Goal: Task Accomplishment & Management: Complete application form

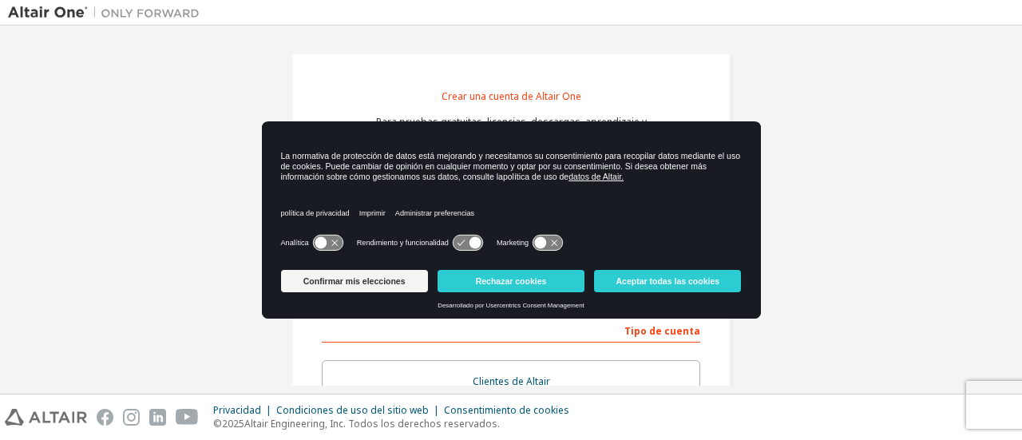
click at [331, 243] on icon at bounding box center [328, 242] width 30 height 15
click at [466, 239] on icon at bounding box center [468, 242] width 30 height 15
click at [468, 242] on icon at bounding box center [468, 242] width 30 height 15
click at [474, 247] on icon at bounding box center [475, 243] width 12 height 12
click at [335, 231] on link "política de privacidad" at bounding box center [315, 213] width 69 height 36
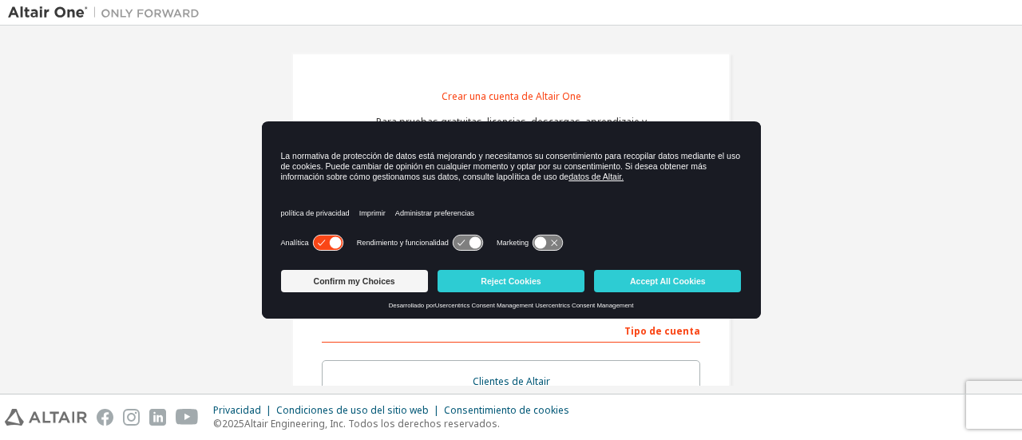
click at [544, 238] on icon at bounding box center [541, 243] width 12 height 12
click at [551, 245] on icon at bounding box center [555, 243] width 12 height 12
click at [471, 287] on button "Reject Cookies" at bounding box center [510, 281] width 147 height 22
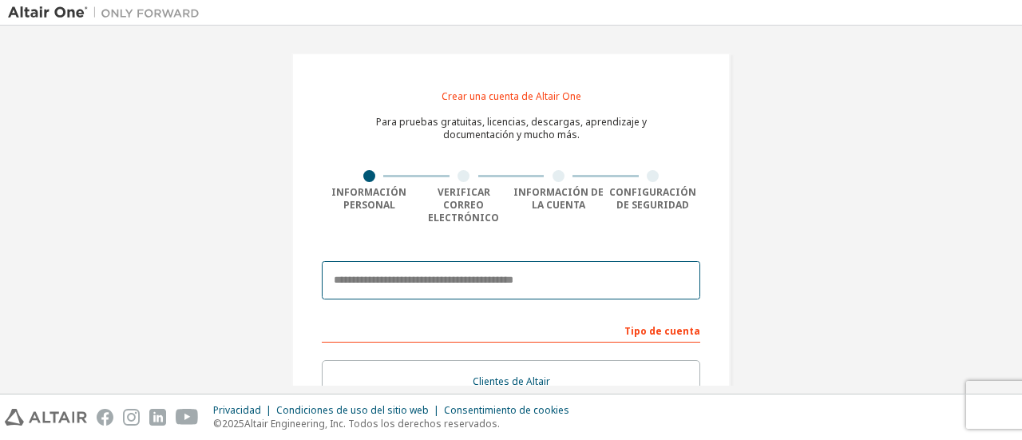
click at [396, 267] on input "email" at bounding box center [511, 280] width 378 height 38
type input "*"
type input "**********"
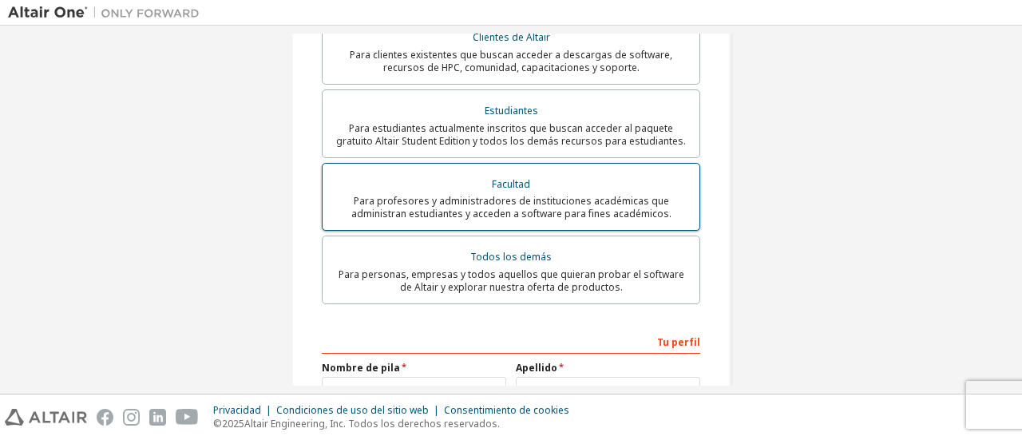
scroll to position [319, 0]
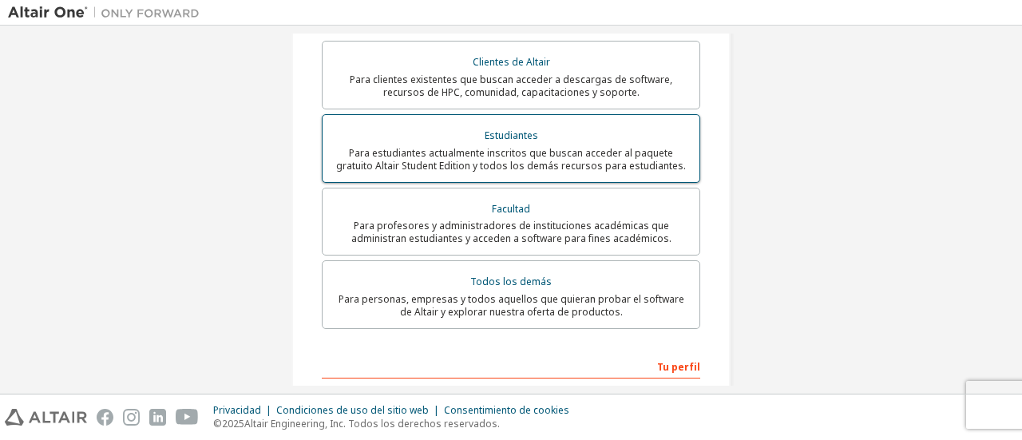
click at [557, 126] on div "Estudiantes" at bounding box center [511, 136] width 358 height 22
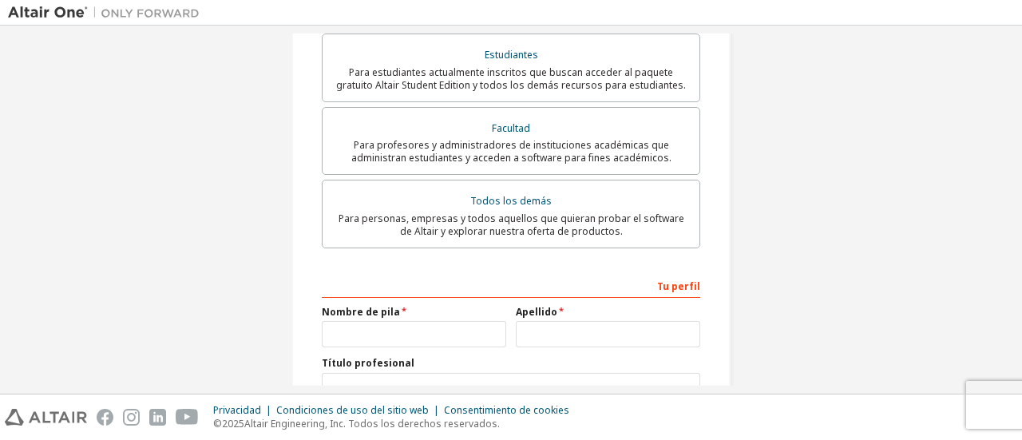
scroll to position [479, 0]
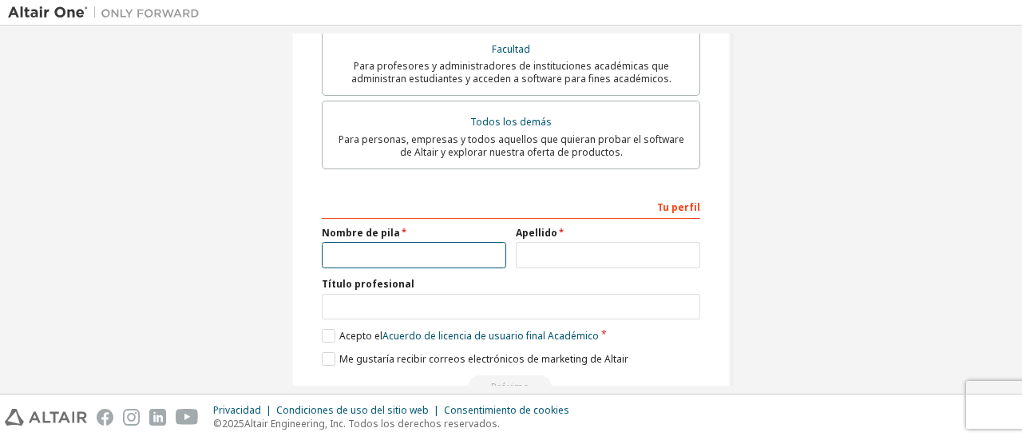
click at [415, 243] on input "text" at bounding box center [414, 255] width 184 height 26
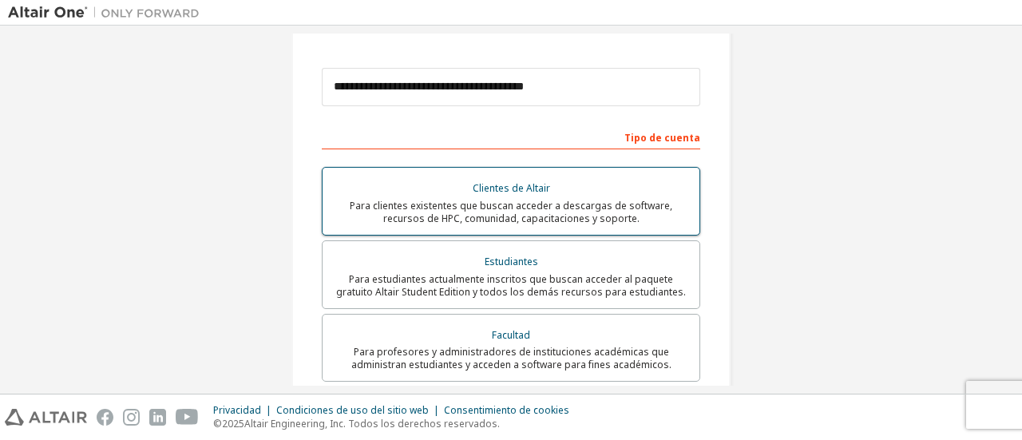
scroll to position [512, 0]
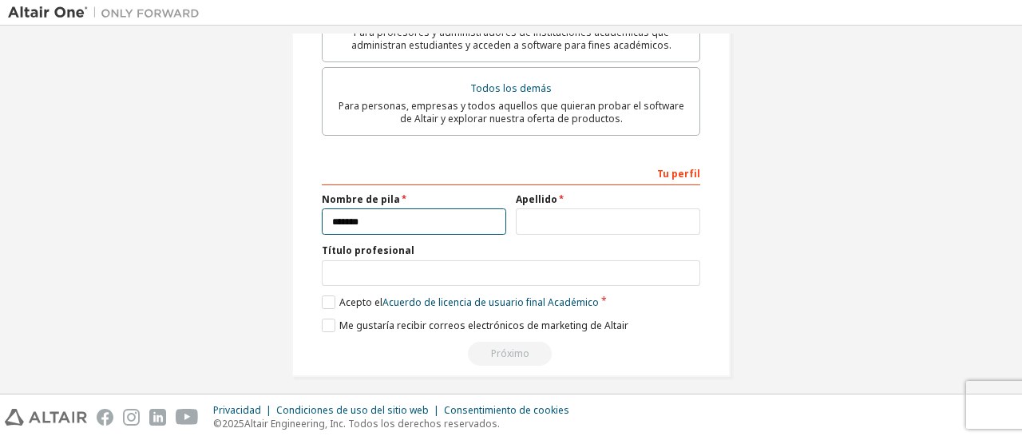
type input "*******"
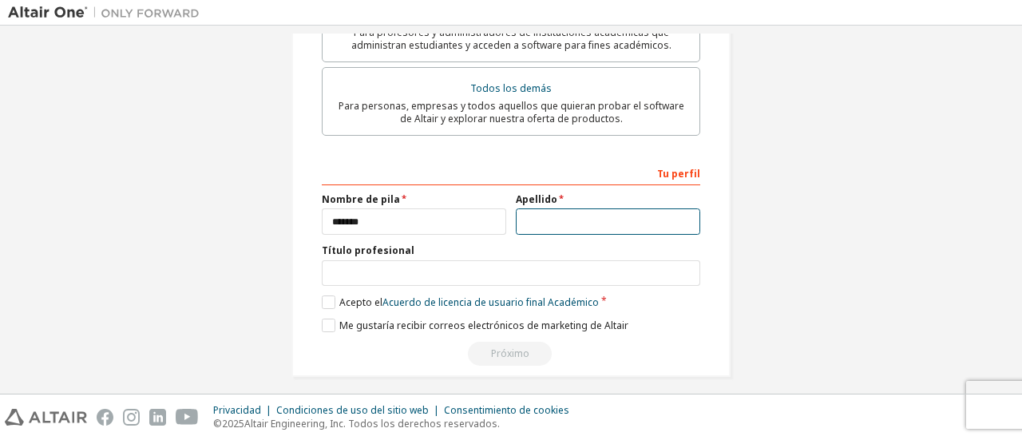
click at [614, 208] on input "text" at bounding box center [608, 221] width 184 height 26
type input "*********"
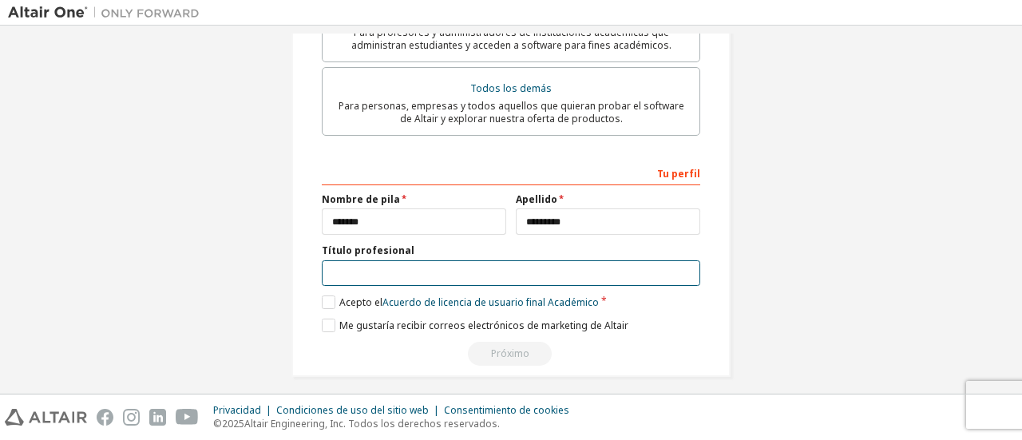
click at [581, 263] on input "text" at bounding box center [511, 273] width 378 height 26
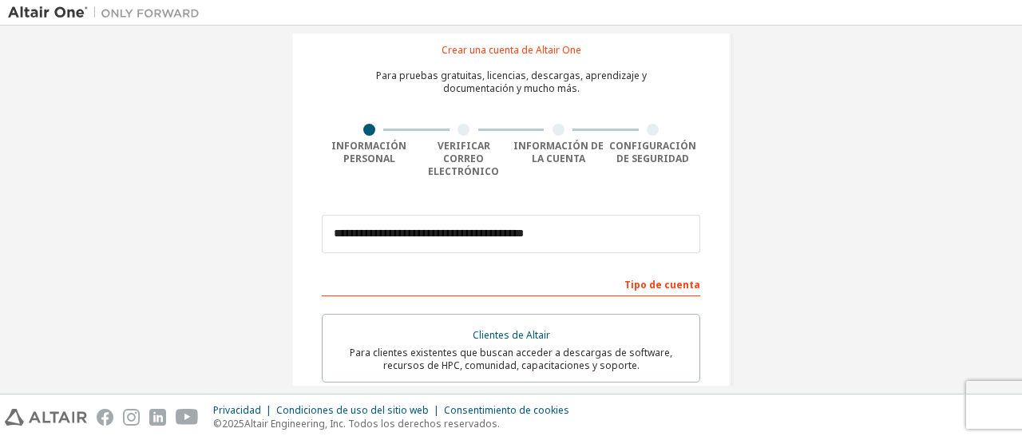
scroll to position [34, 0]
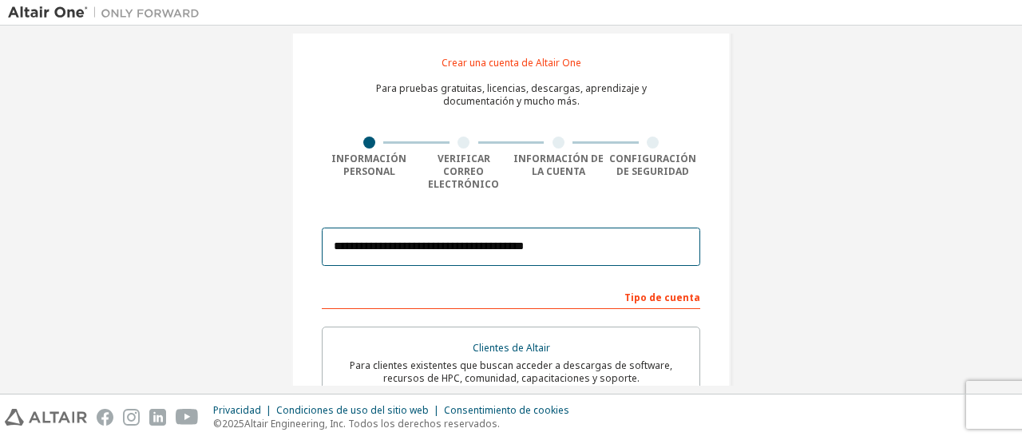
click at [569, 231] on input "**********" at bounding box center [511, 246] width 378 height 38
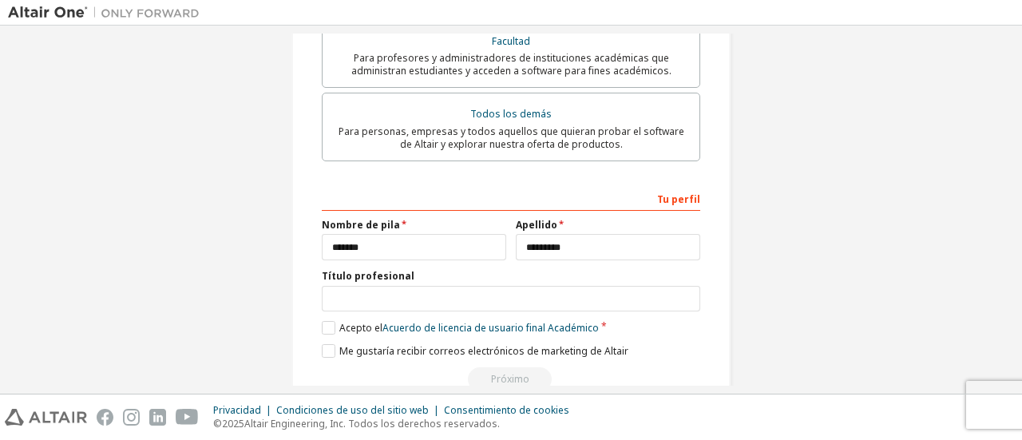
scroll to position [512, 0]
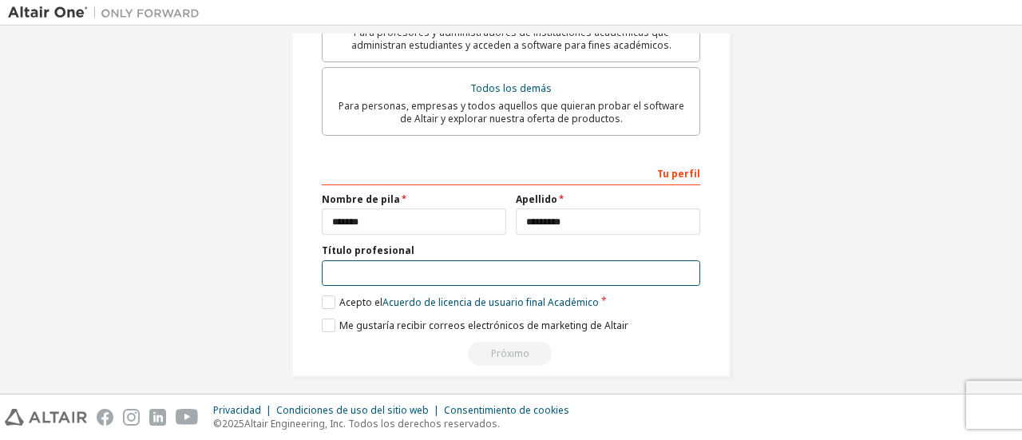
click at [455, 260] on input "text" at bounding box center [511, 273] width 378 height 26
type input "**********"
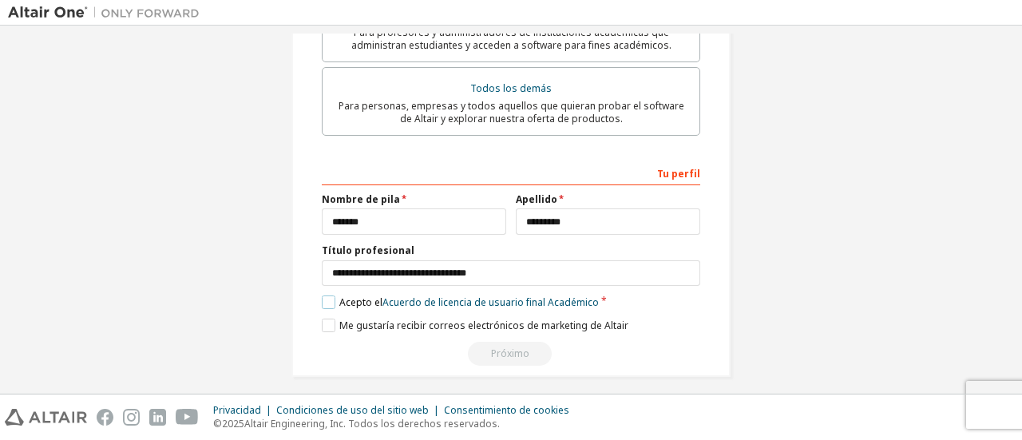
click at [326, 296] on label "Acepto el Acuerdo de licencia de usuario final Académico" at bounding box center [460, 302] width 277 height 14
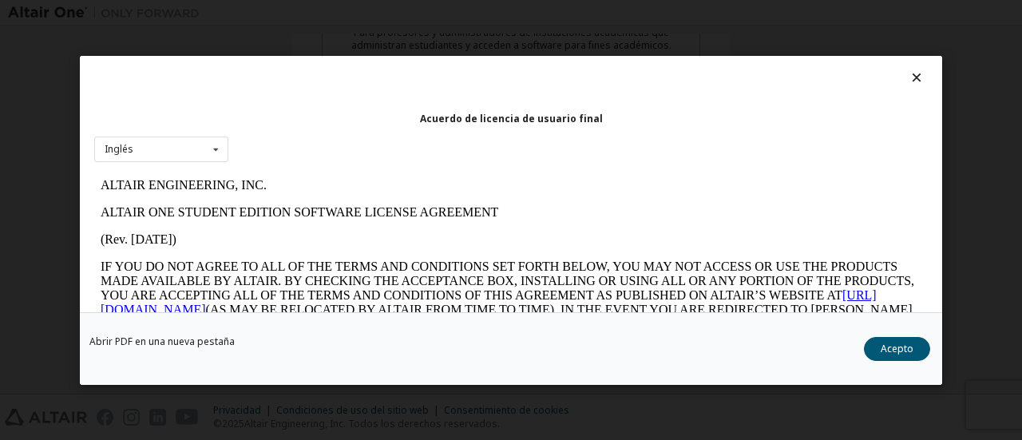
scroll to position [0, 0]
click at [208, 153] on icon at bounding box center [216, 148] width 20 height 25
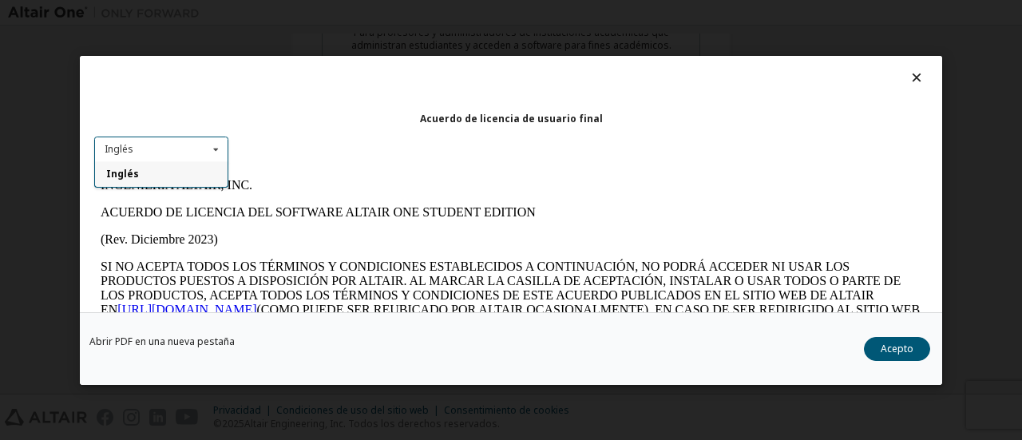
click at [184, 167] on div "Inglés" at bounding box center [161, 174] width 132 height 26
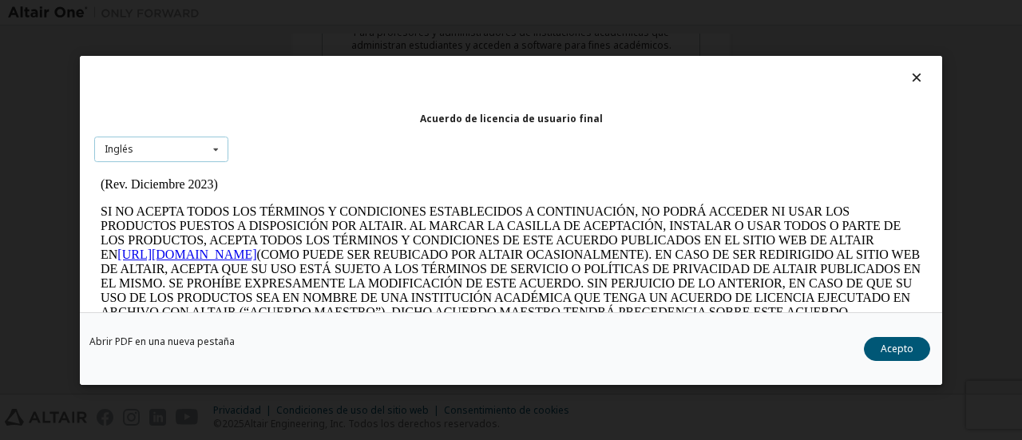
scroll to position [80, 0]
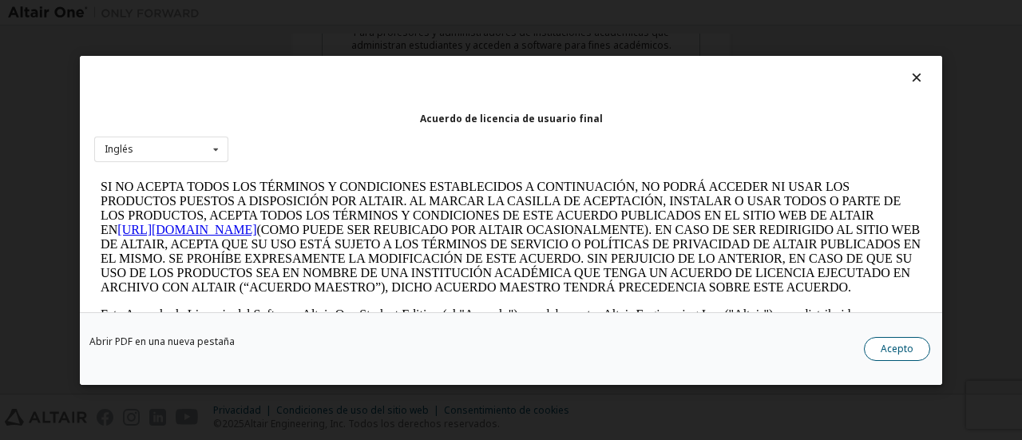
click at [886, 350] on font "Acepto" at bounding box center [896, 348] width 33 height 14
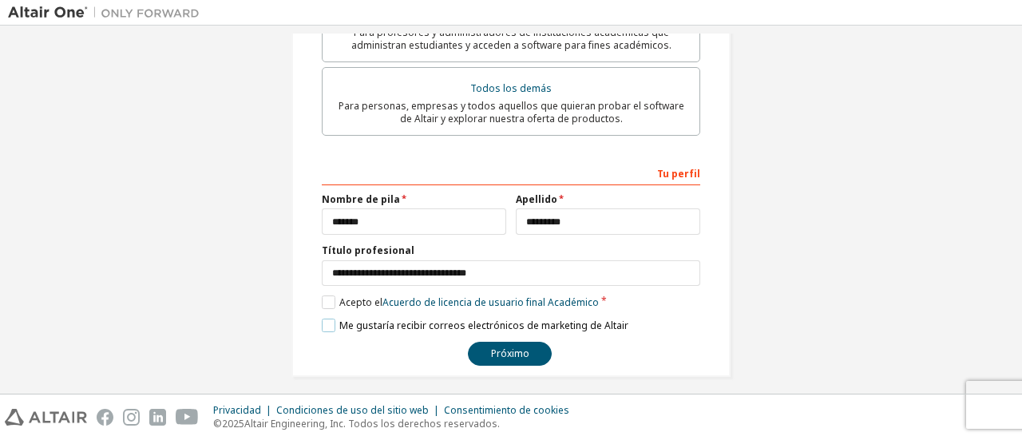
click at [328, 318] on label "Me gustaría recibir correos electrónicos de marketing de Altair" at bounding box center [475, 325] width 306 height 14
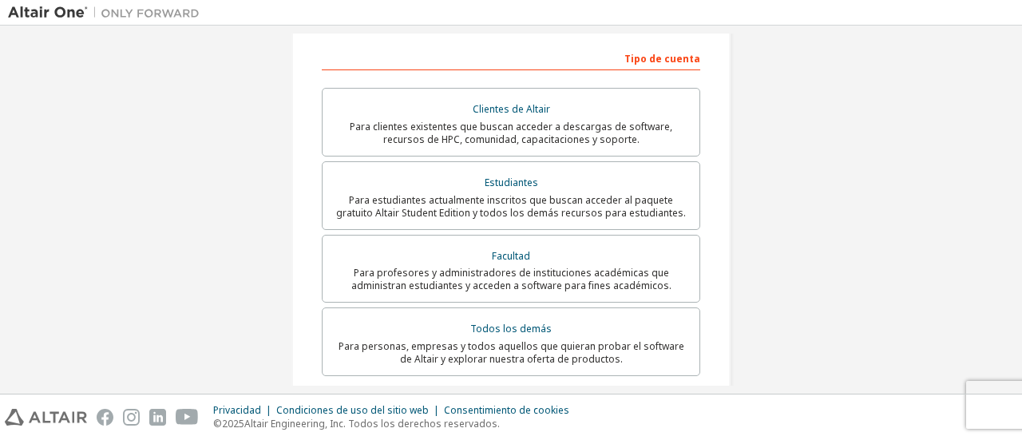
scroll to position [512, 0]
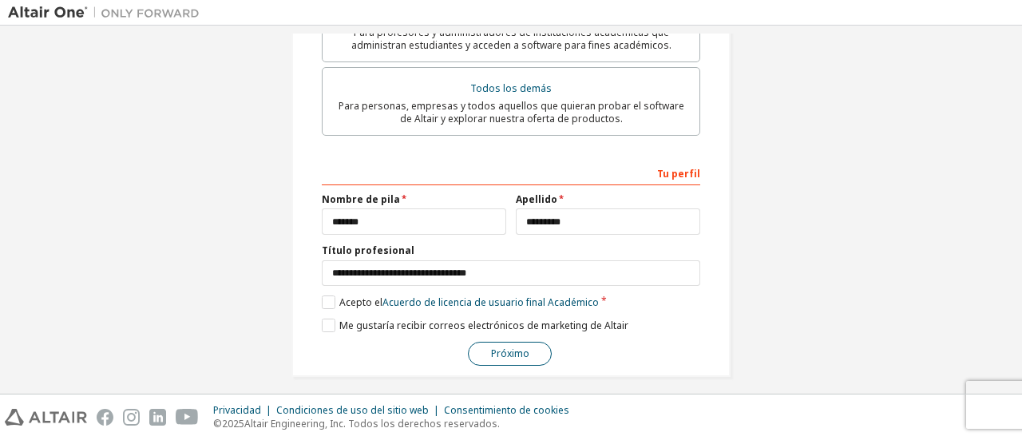
click at [500, 347] on font "Próximo" at bounding box center [510, 353] width 38 height 14
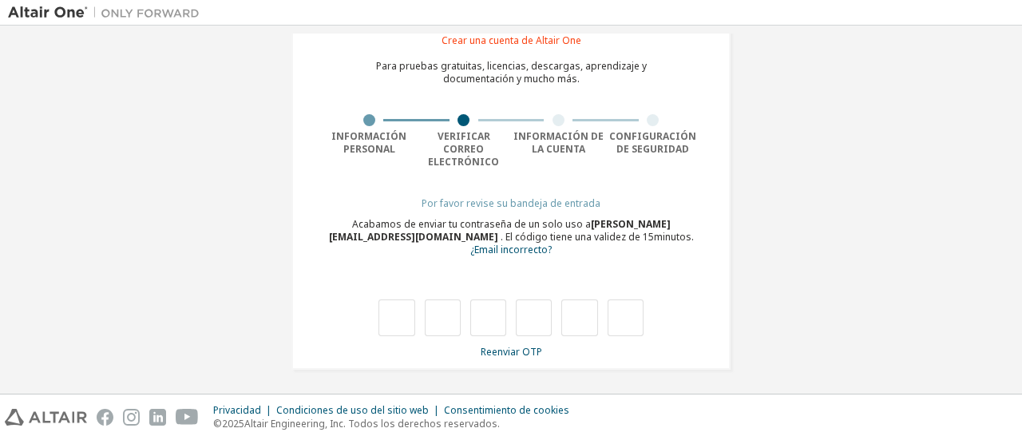
scroll to position [57, 0]
type input "*"
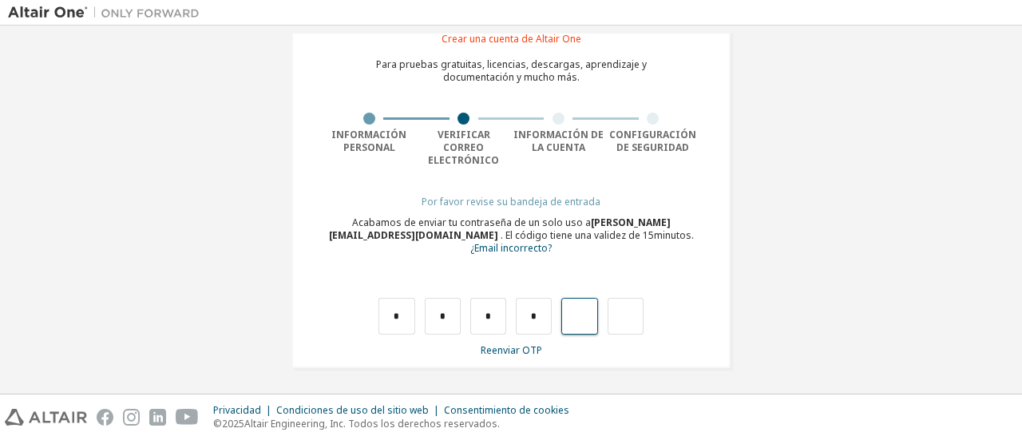
type input "*"
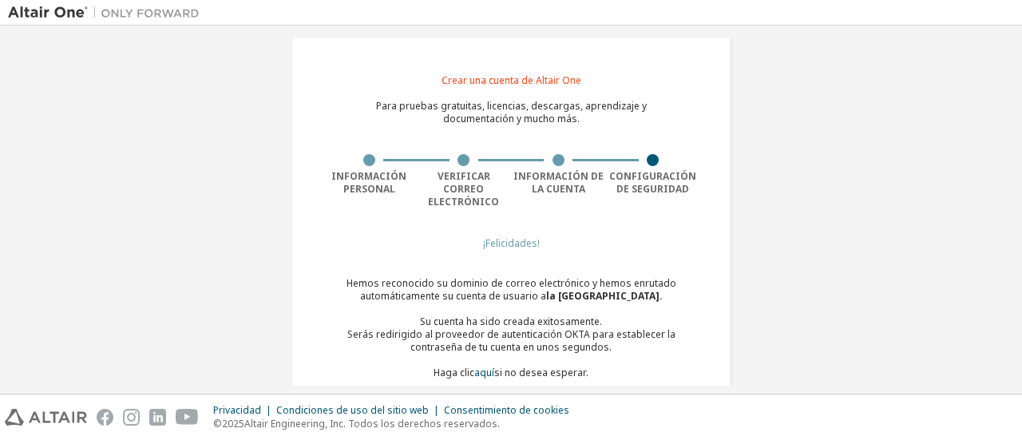
scroll to position [0, 0]
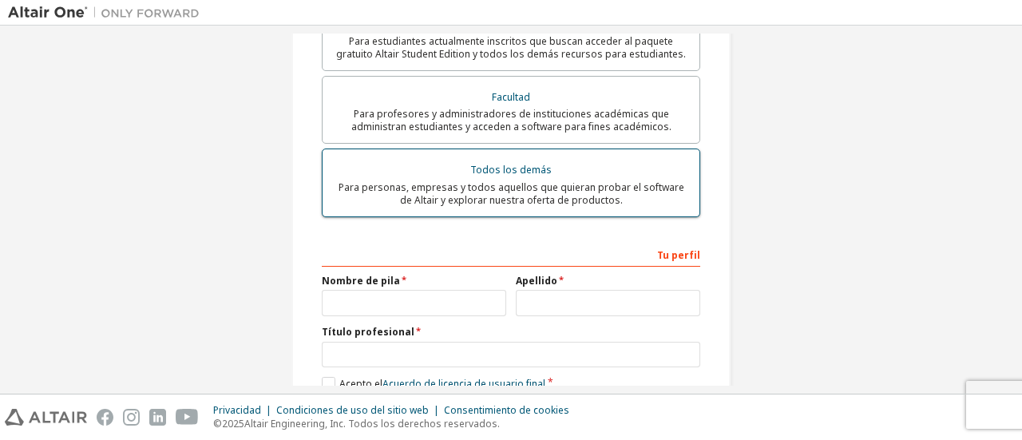
scroll to position [512, 0]
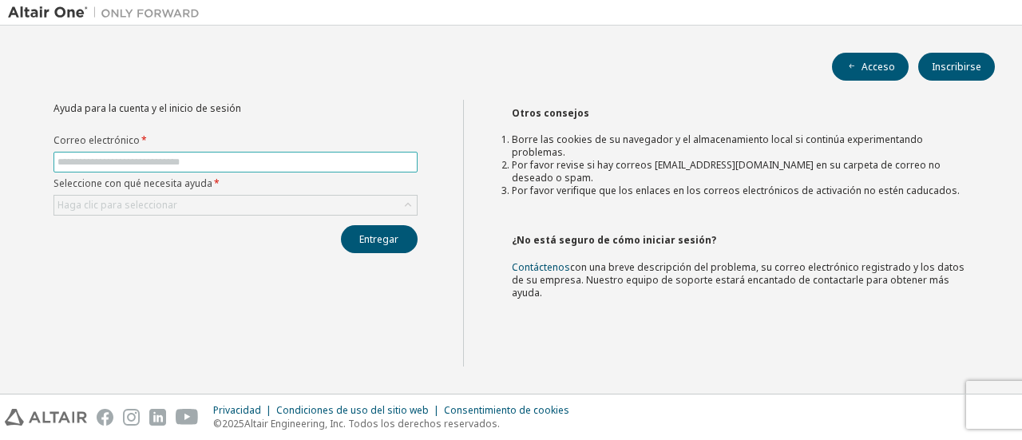
click at [271, 168] on span at bounding box center [235, 162] width 364 height 21
click at [267, 164] on input "text" at bounding box center [235, 162] width 356 height 13
click at [341, 225] on button "Entregar" at bounding box center [379, 239] width 77 height 28
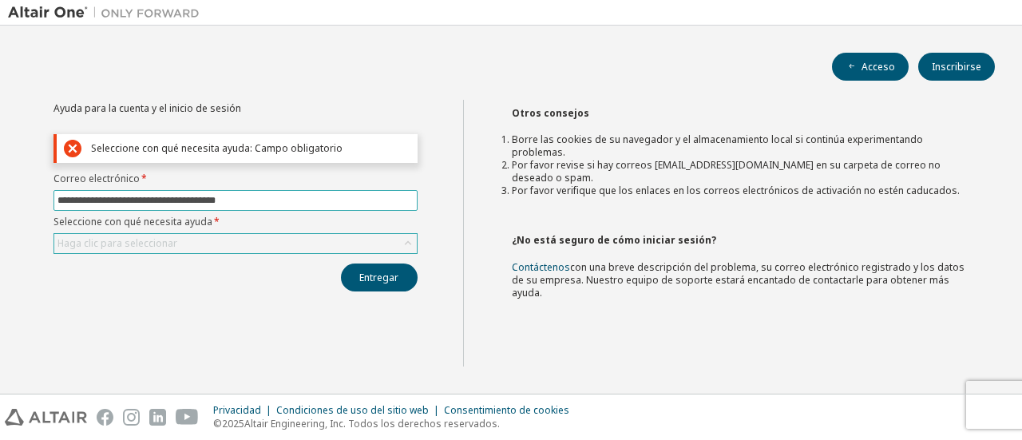
type input "**********"
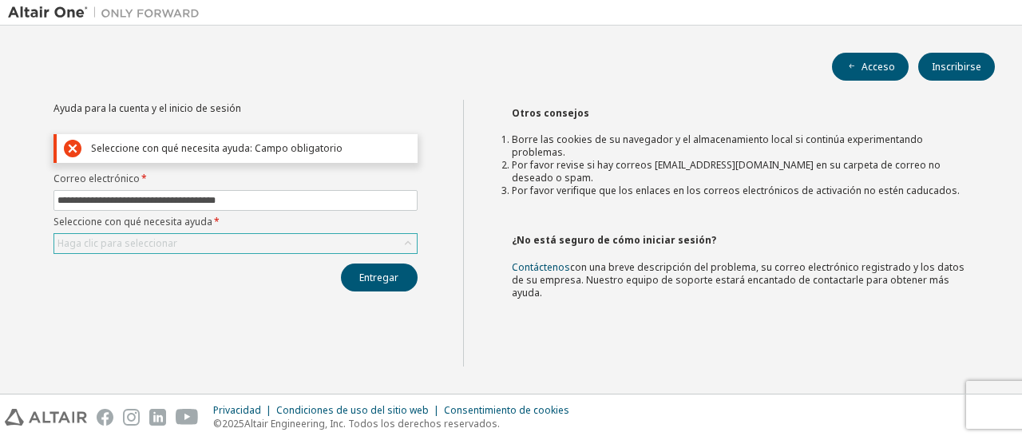
click at [198, 244] on div "Haga clic para seleccionar" at bounding box center [235, 243] width 362 height 19
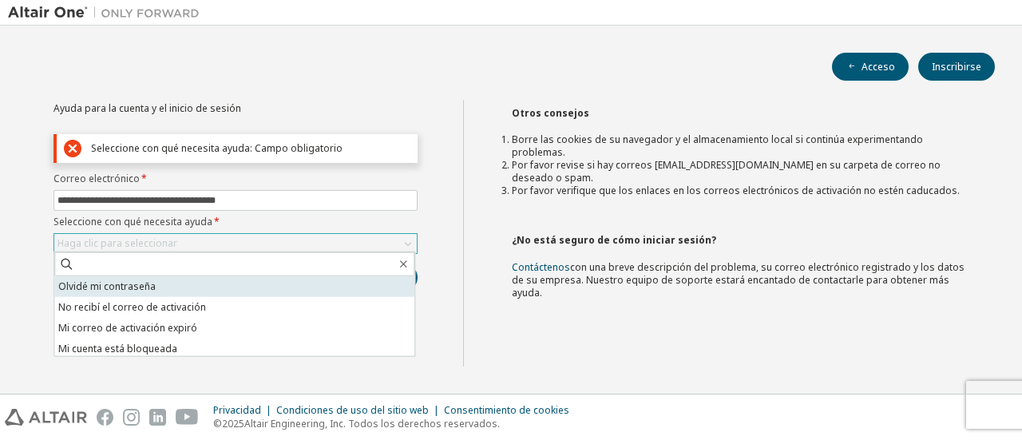
click at [160, 287] on li "Olvidé mi contraseña" at bounding box center [234, 286] width 360 height 21
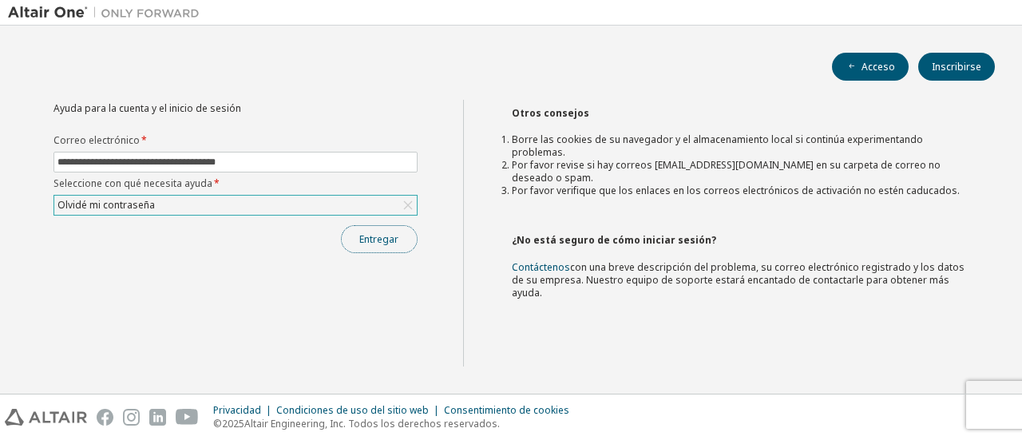
click at [382, 242] on font "Entregar" at bounding box center [378, 239] width 39 height 14
